Goal: Book appointment/travel/reservation

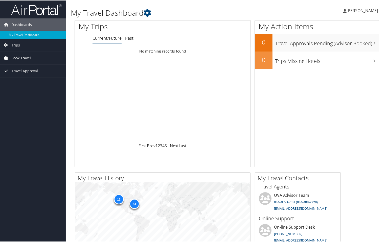
drag, startPoint x: 19, startPoint y: 55, endPoint x: 22, endPoint y: 55, distance: 2.8
click at [19, 55] on span "Book Travel" at bounding box center [20, 57] width 19 height 13
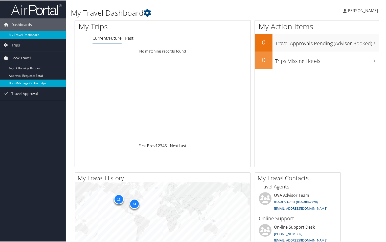
click at [21, 82] on link "Book/Manage Online Trips" at bounding box center [33, 83] width 66 height 8
